Goal: Check status: Check status

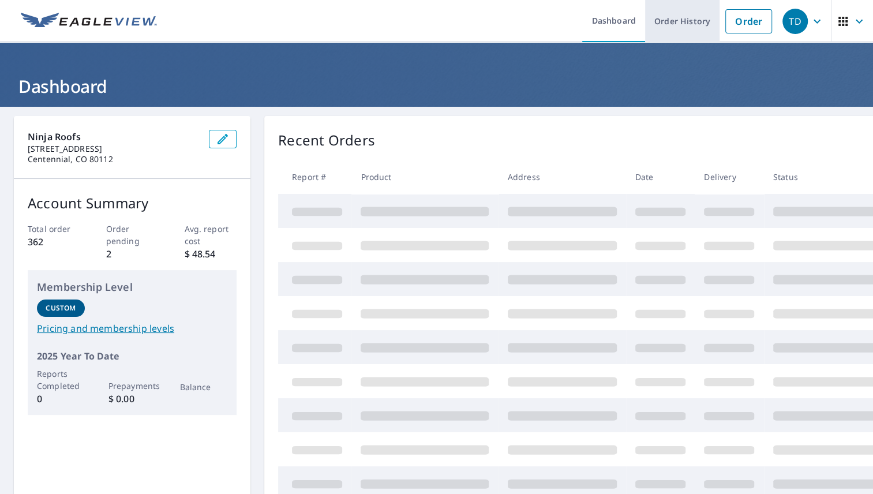
click at [667, 20] on link "Order History" at bounding box center [682, 21] width 74 height 42
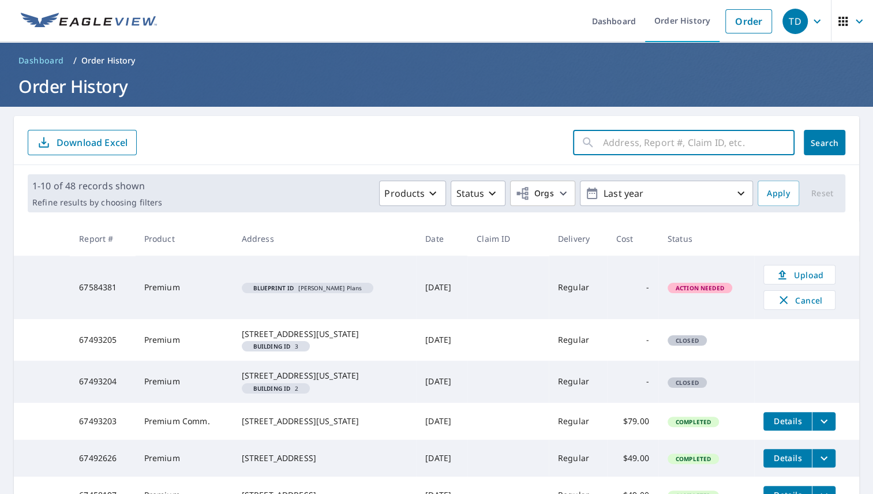
click at [606, 140] on input "text" at bounding box center [699, 142] width 192 height 32
type input "9841"
click button "Search" at bounding box center [825, 142] width 42 height 25
